Goal: Task Accomplishment & Management: Use online tool/utility

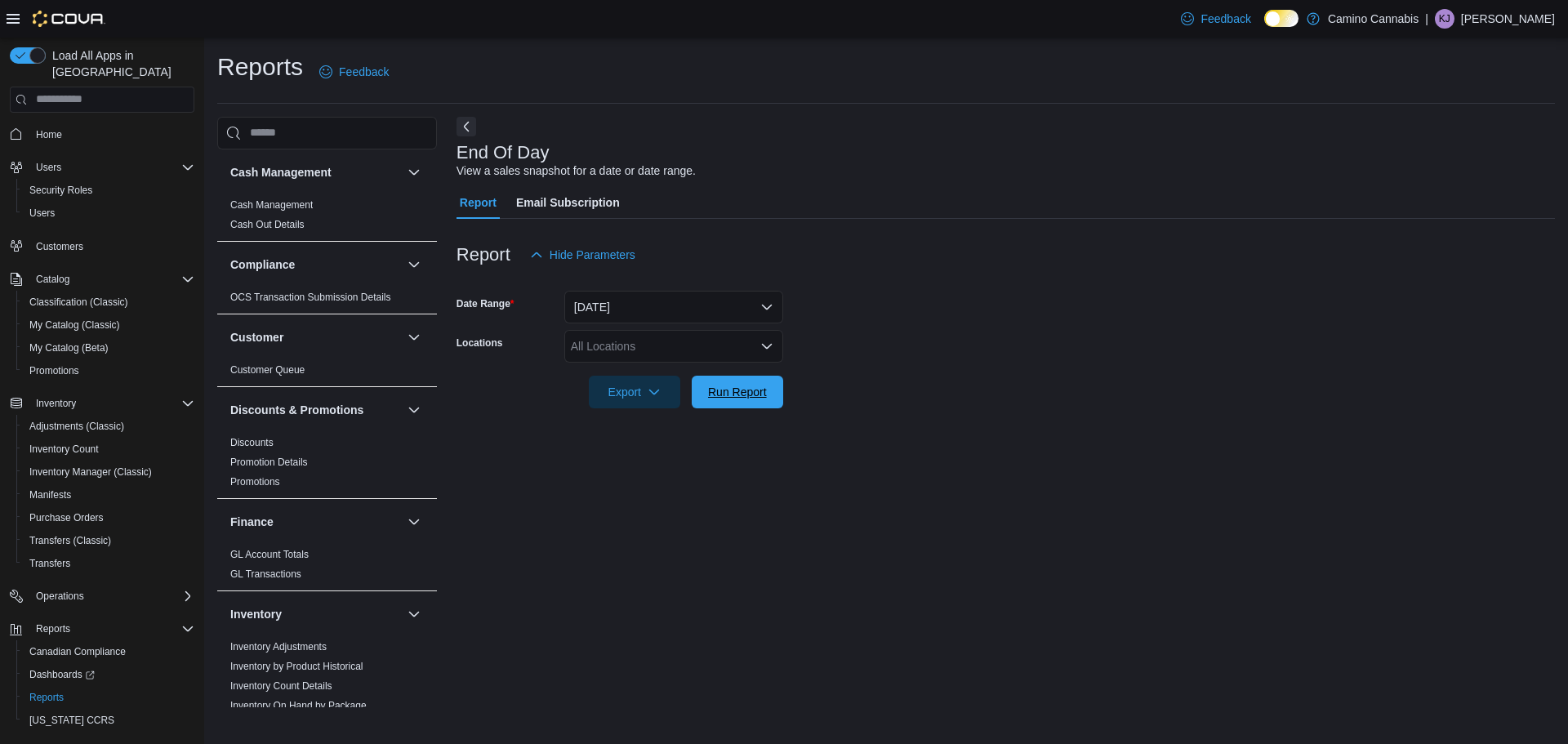
drag, startPoint x: 754, startPoint y: 384, endPoint x: 803, endPoint y: 384, distance: 49.0
click at [754, 384] on span "Run Report" at bounding box center [738, 391] width 59 height 16
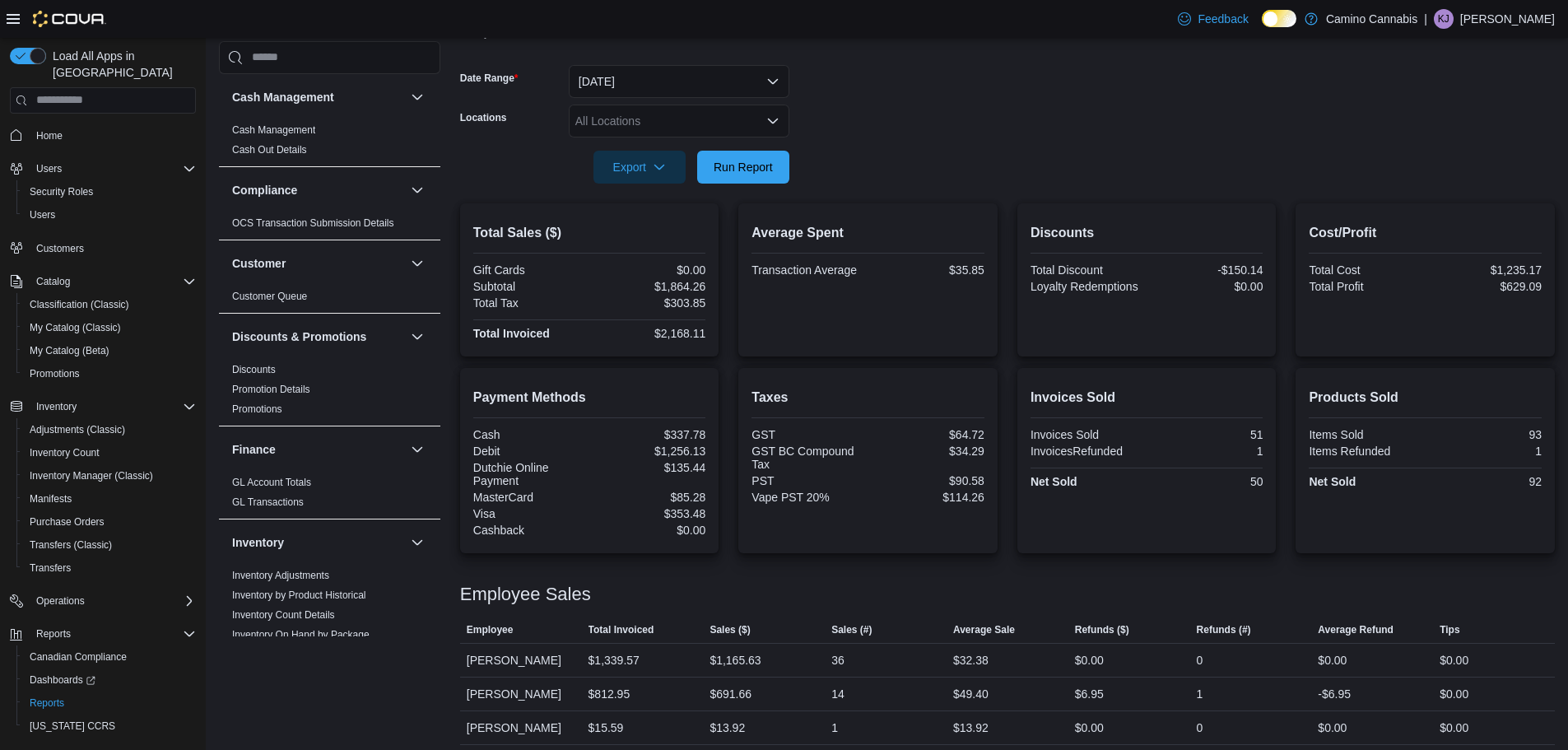
scroll to position [236, 0]
